Goal: Task Accomplishment & Management: Manage account settings

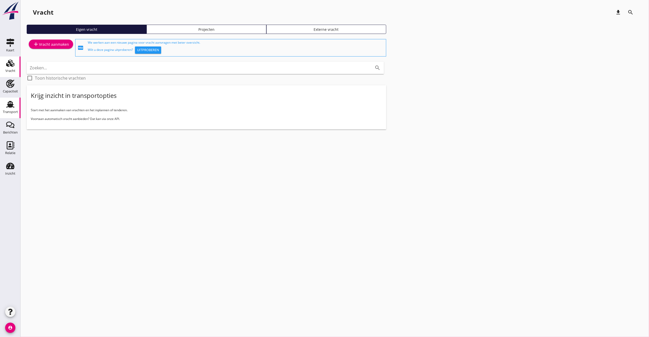
click at [13, 101] on icon "Transport" at bounding box center [10, 104] width 8 height 8
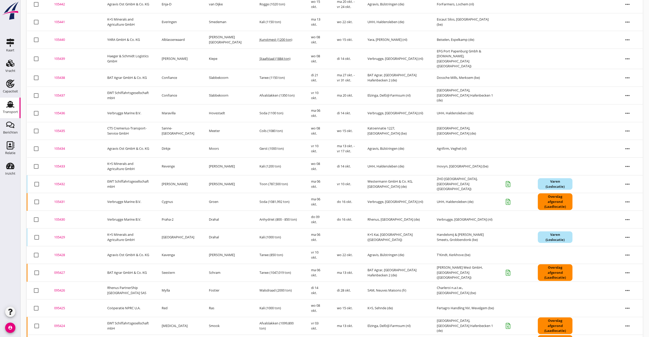
scroll to position [320, 0]
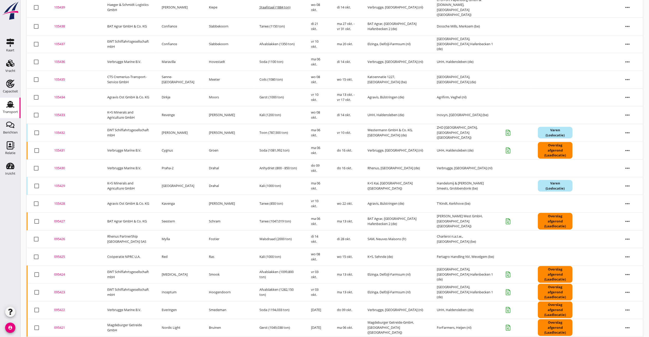
click at [61, 201] on div "105428" at bounding box center [74, 203] width 41 height 5
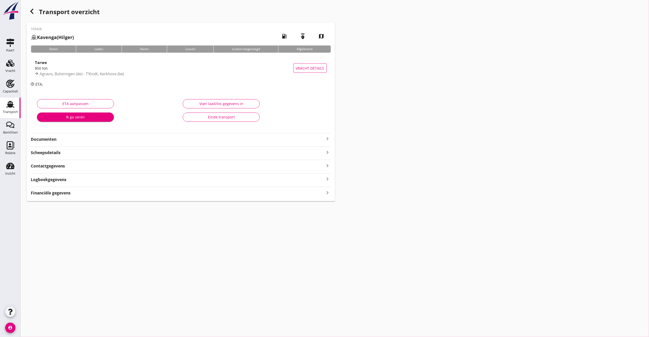
click at [67, 180] on div "Logboekgegevens keyboard_arrow_right" at bounding box center [181, 179] width 300 height 7
click at [320, 204] on h2 "Agravis, Bülstringen (de)" at bounding box center [189, 207] width 284 height 7
click at [324, 200] on icon "edit" at bounding box center [324, 201] width 6 height 6
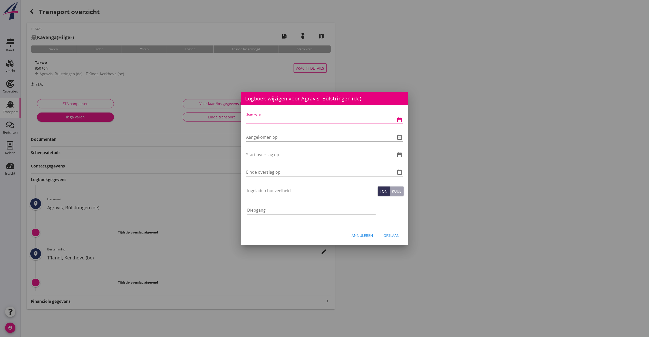
click at [286, 120] on input "Start varen" at bounding box center [317, 119] width 142 height 8
type input "[DATE] 06:00"
type input "[DATE] 10:00"
type input "[DATE] 13:15"
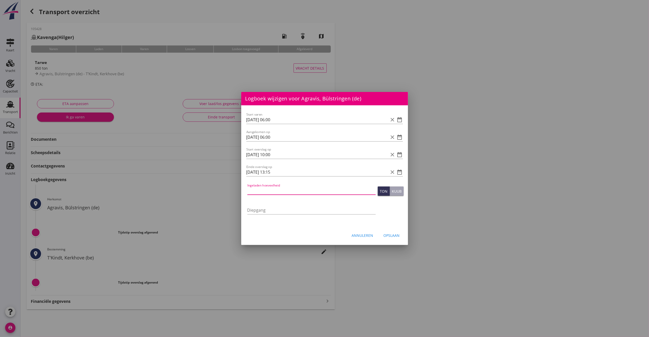
click at [258, 194] on div "Ingeladen hoeveelheid" at bounding box center [311, 190] width 128 height 8
type input "851.138"
click at [393, 234] on div "Opslaan" at bounding box center [392, 234] width 16 height 5
